Goal: Use online tool/utility: Utilize a website feature to perform a specific function

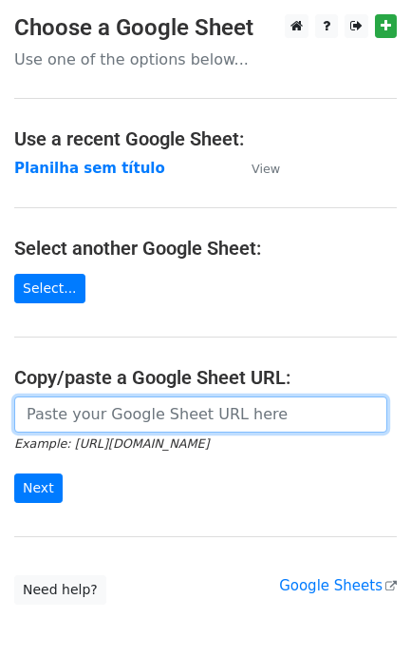
click at [69, 401] on input "url" at bounding box center [200, 414] width 373 height 36
paste input "https://docs.google.com/spreadsheets/d/1S-SQS2_G7Zty6PTnG5c1oUpd2WHXhMJP4fiCFJ9…"
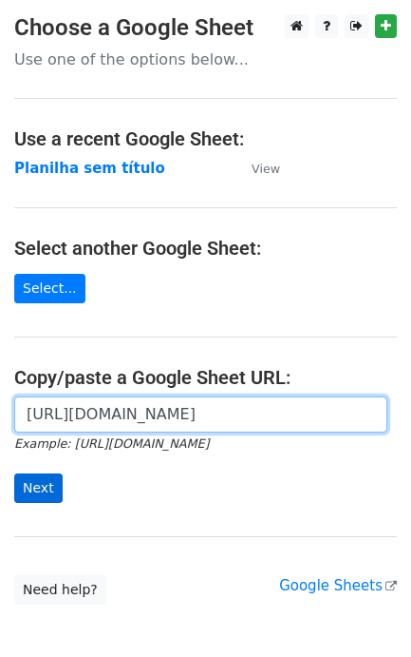
scroll to position [0, 425]
type input "https://docs.google.com/spreadsheets/d/1S-SQS2_G7Zty6PTnG5c1oUpd2WHXhMJP4fiCFJ9…"
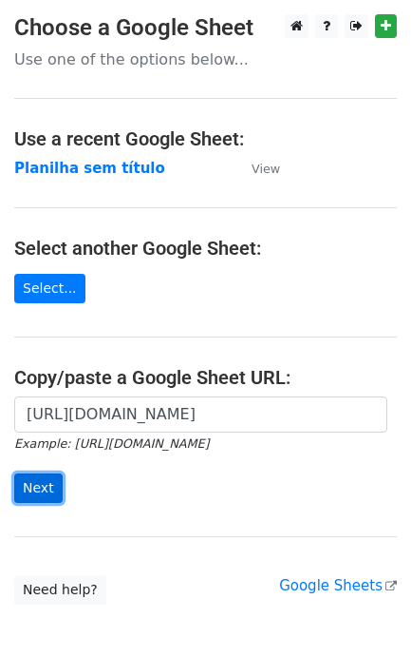
click at [43, 496] on input "Next" at bounding box center [38, 487] width 48 height 29
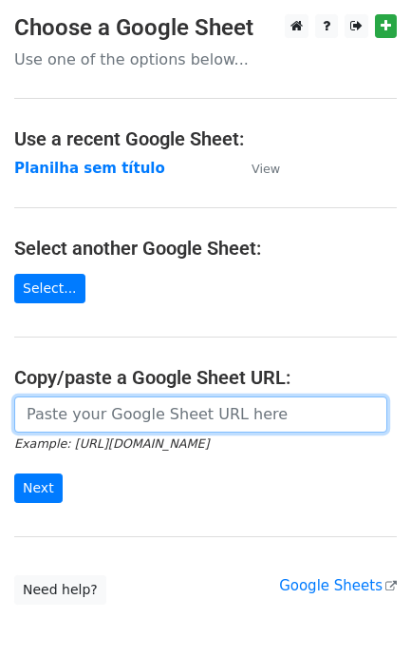
click at [124, 410] on input "url" at bounding box center [200, 414] width 373 height 36
paste input "[URL][DOMAIN_NAME]"
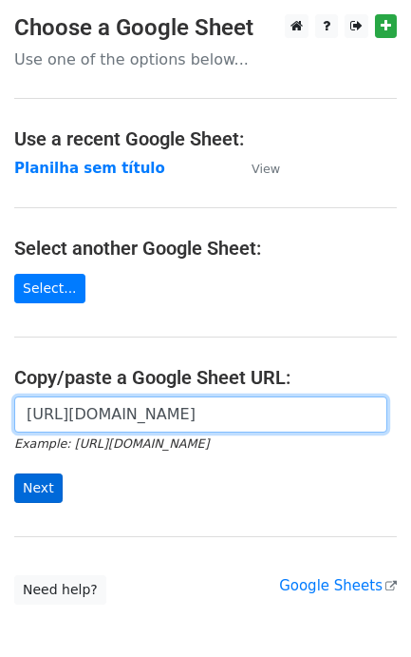
type input "[URL][DOMAIN_NAME]"
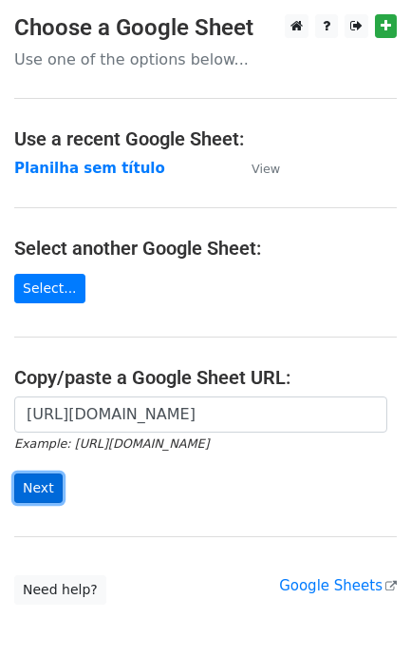
scroll to position [0, 0]
click at [33, 483] on input "Next" at bounding box center [38, 487] width 48 height 29
